Goal: Task Accomplishment & Management: Manage account settings

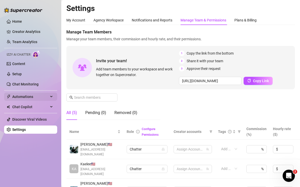
click at [24, 100] on span "Automations" at bounding box center [30, 97] width 36 height 8
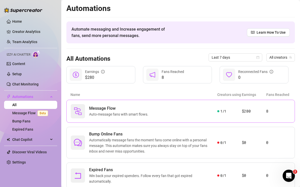
click at [110, 107] on span "Message Flow" at bounding box center [119, 109] width 61 height 6
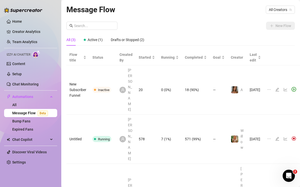
click at [250, 32] on div "New Flow All (3) Active (1) Drafts or Stopped (2) Flow title Status Created By …" at bounding box center [180, 136] width 229 height 229
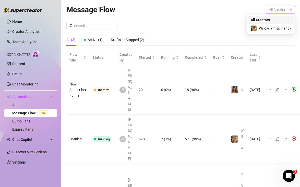
click at [269, 10] on span "All Creators" at bounding box center [280, 10] width 23 height 8
click at [263, 26] on span "Willow" at bounding box center [264, 29] width 10 height 6
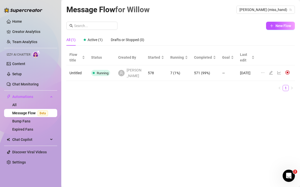
click at [146, 73] on td "578" at bounding box center [156, 73] width 23 height 16
click at [271, 73] on icon "edit" at bounding box center [271, 73] width 4 height 4
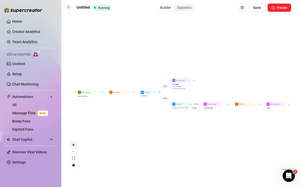
click at [74, 146] on icon "zoom in" at bounding box center [73, 145] width 3 height 3
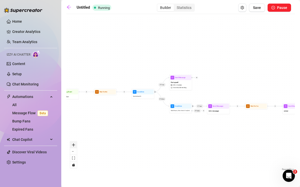
click at [74, 146] on icon "zoom in" at bounding box center [73, 145] width 3 height 3
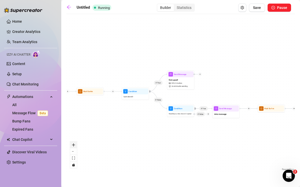
click at [74, 146] on icon "zoom in" at bounding box center [73, 145] width 3 height 3
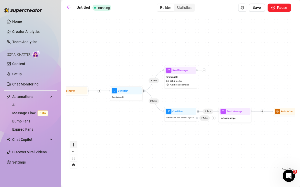
click at [74, 146] on icon "zoom in" at bounding box center [73, 145] width 3 height 3
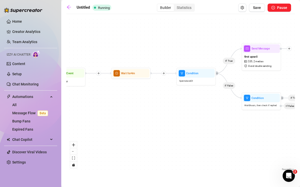
drag, startPoint x: 107, startPoint y: 136, endPoint x: 188, endPoint y: 119, distance: 82.5
click at [188, 119] on div "If True If False If True Send Message emoji Wait for 1m Send Message intro mess…" at bounding box center [180, 95] width 229 height 156
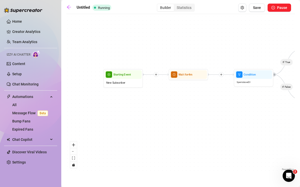
drag, startPoint x: 136, startPoint y: 109, endPoint x: 193, endPoint y: 111, distance: 57.5
click at [193, 111] on div "If True If False If True Send Message emoji Wait for 1m Send Message intro mess…" at bounding box center [180, 95] width 229 height 156
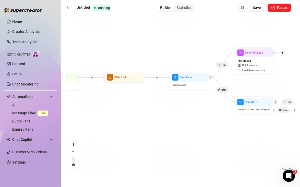
drag, startPoint x: 195, startPoint y: 110, endPoint x: 138, endPoint y: 113, distance: 57.1
click at [131, 113] on div "If True If False If True Send Message emoji Wait for 1m Send Message intro mess…" at bounding box center [180, 95] width 229 height 156
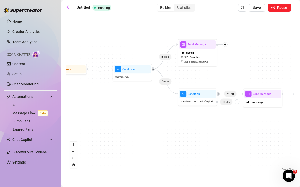
drag, startPoint x: 183, startPoint y: 106, endPoint x: 124, endPoint y: 99, distance: 59.2
click at [124, 98] on div "If True If False If True Send Message emoji Wait for 1m Send Message intro mess…" at bounding box center [180, 95] width 229 height 156
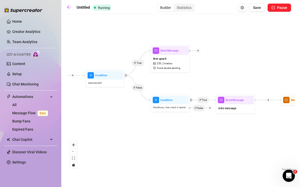
drag, startPoint x: 132, startPoint y: 102, endPoint x: 106, endPoint y: 107, distance: 26.7
click at [106, 107] on div "If True If False If True Send Message emoji Wait for 1m Send Message intro mess…" at bounding box center [180, 95] width 229 height 156
click at [132, 114] on div "If True If False If True Send Message emoji Wait for 1m Send Message intro mess…" at bounding box center [180, 95] width 229 height 156
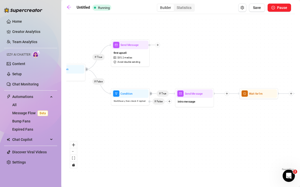
drag, startPoint x: 145, startPoint y: 114, endPoint x: 106, endPoint y: 107, distance: 39.9
click at [106, 107] on div "If True If False If True Send Message emoji Wait for 1m Send Message intro mess…" at bounding box center [180, 95] width 229 height 156
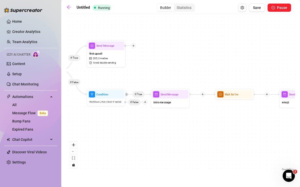
drag, startPoint x: 125, startPoint y: 109, endPoint x: 103, endPoint y: 109, distance: 22.0
click at [103, 109] on div "If True If False If True Send Message emoji Wait for 1m Send Message intro mess…" at bounding box center [180, 95] width 229 height 156
click at [156, 95] on icon "mail" at bounding box center [156, 93] width 3 height 3
click at [161, 95] on span "Send Message" at bounding box center [170, 94] width 18 height 4
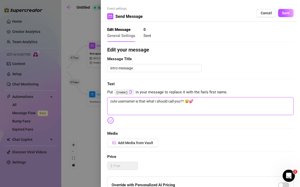
click at [158, 100] on textarea "cute username! is that what i should call you?? 😅💕" at bounding box center [200, 106] width 187 height 18
click at [266, 15] on span "Cancel" at bounding box center [266, 13] width 11 height 4
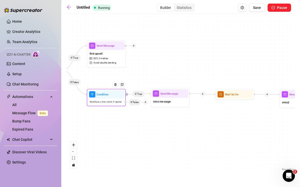
click at [146, 104] on div at bounding box center [145, 102] width 5 height 5
click at [145, 115] on div "Message" at bounding box center [153, 116] width 28 height 7
type textarea "Write your message here"
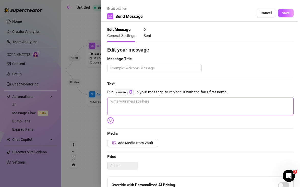
click at [144, 105] on textarea at bounding box center [200, 106] width 187 height 18
paste textarea "cute username! is that what i should call you?? 😅💕"
type textarea "cute username! is that what i should call you?? 😅💕"
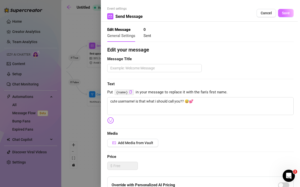
click at [290, 10] on button "Save" at bounding box center [286, 13] width 16 height 8
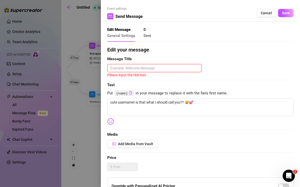
click at [169, 70] on textarea at bounding box center [154, 68] width 95 height 8
type textarea "w"
type textarea "we"
type textarea "wel"
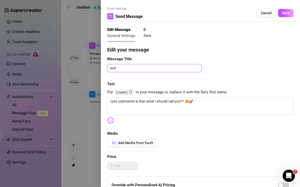
type textarea "welc"
type textarea "welco"
type textarea "welcoe"
type textarea "welcoem"
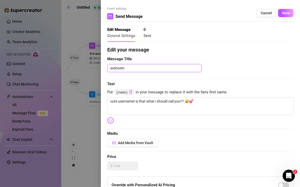
type textarea "welcoem m"
type textarea "welcoem me"
type textarea "welcoem mes"
type textarea "welcoem mess"
type textarea "welcoem mes"
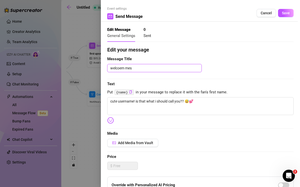
type textarea "welcoem me"
type textarea "welcoem m"
type textarea "welcoem"
type textarea "welcoe"
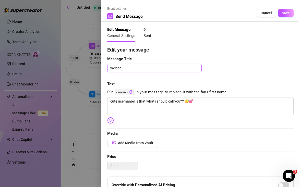
type textarea "welco"
type textarea "welcom"
type textarea "welcome"
click at [285, 16] on button "Save" at bounding box center [286, 13] width 16 height 8
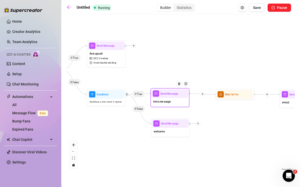
click at [177, 104] on div "intro message" at bounding box center [170, 102] width 37 height 8
type textarea "cute username! is that what i should call you?? 😅💕"
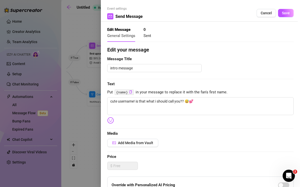
click at [86, 26] on div at bounding box center [150, 93] width 300 height 187
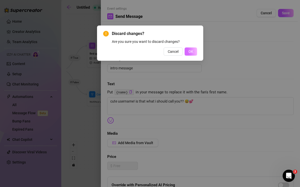
click at [190, 51] on span "OK" at bounding box center [191, 52] width 5 height 4
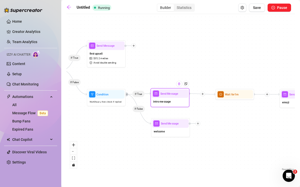
click at [181, 86] on div at bounding box center [179, 84] width 6 height 6
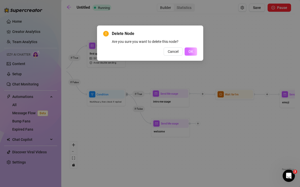
click at [185, 51] on button "OK" at bounding box center [191, 52] width 13 height 8
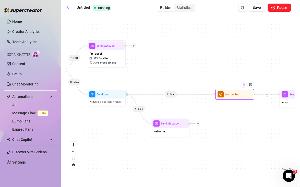
click at [244, 86] on img at bounding box center [244, 84] width 3 height 3
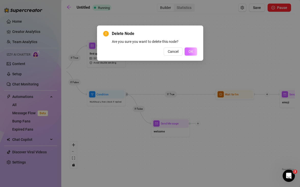
click at [195, 52] on button "OK" at bounding box center [191, 52] width 13 height 8
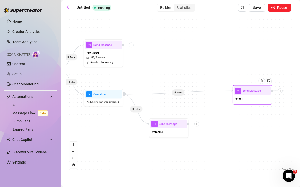
drag, startPoint x: 285, startPoint y: 104, endPoint x: 237, endPoint y: 101, distance: 48.5
click at [237, 101] on span "emoji" at bounding box center [239, 99] width 7 height 4
click at [262, 83] on div at bounding box center [262, 81] width 6 height 6
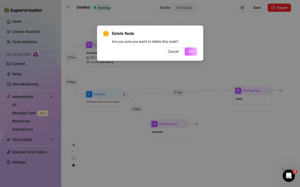
click at [192, 51] on span "OK" at bounding box center [191, 52] width 5 height 4
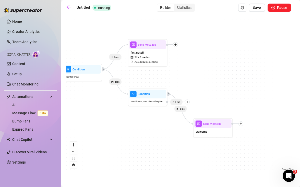
drag, startPoint x: 186, startPoint y: 60, endPoint x: 231, endPoint y: 60, distance: 45.0
click at [231, 60] on div "If True If False If False Send Message welcome Condition Wait 0 hours, then che…" at bounding box center [180, 95] width 229 height 156
click at [71, 8] on icon "arrow-left" at bounding box center [68, 7] width 5 height 5
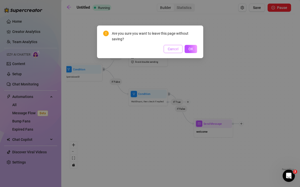
click at [174, 51] on button "Cancel" at bounding box center [173, 49] width 19 height 8
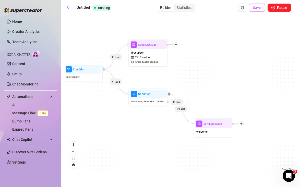
click at [255, 10] on button "Save" at bounding box center [257, 8] width 16 height 8
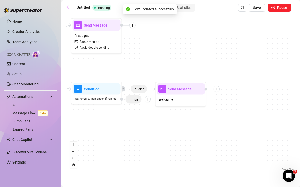
click at [69, 10] on link at bounding box center [70, 8] width 8 height 6
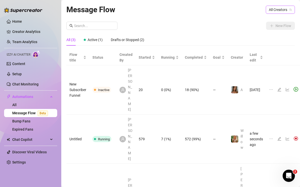
click at [282, 9] on span "All Creators" at bounding box center [280, 10] width 23 height 8
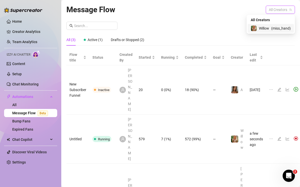
click at [269, 28] on div "[PERSON_NAME] ( miss_hand )" at bounding box center [271, 28] width 40 height 6
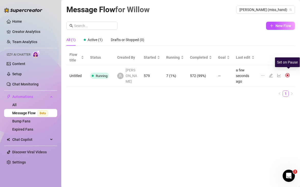
click at [287, 73] on img at bounding box center [288, 75] width 5 height 5
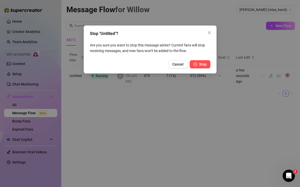
click at [197, 65] on button "Stop" at bounding box center [200, 64] width 21 height 8
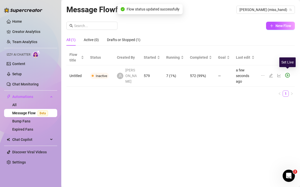
click at [288, 73] on icon "play-circle" at bounding box center [288, 75] width 5 height 5
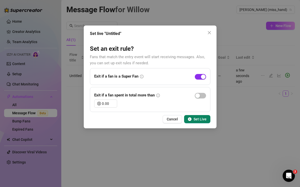
click at [203, 75] on div "button" at bounding box center [203, 77] width 5 height 5
click at [199, 119] on span "Set Live" at bounding box center [200, 119] width 13 height 4
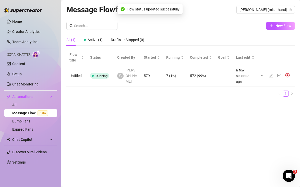
click at [288, 176] on icon "Open Intercom Messenger" at bounding box center [289, 176] width 8 height 8
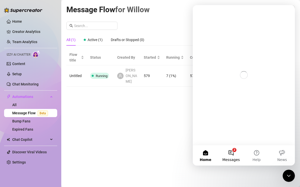
click at [229, 154] on button "2 Messages" at bounding box center [232, 155] width 26 height 20
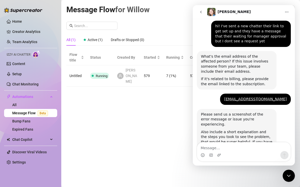
scroll to position [136, 0]
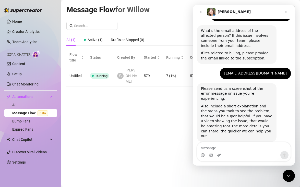
click at [290, 176] on icon "Close Intercom Messenger" at bounding box center [289, 176] width 6 height 6
